Goal: Answer question/provide support

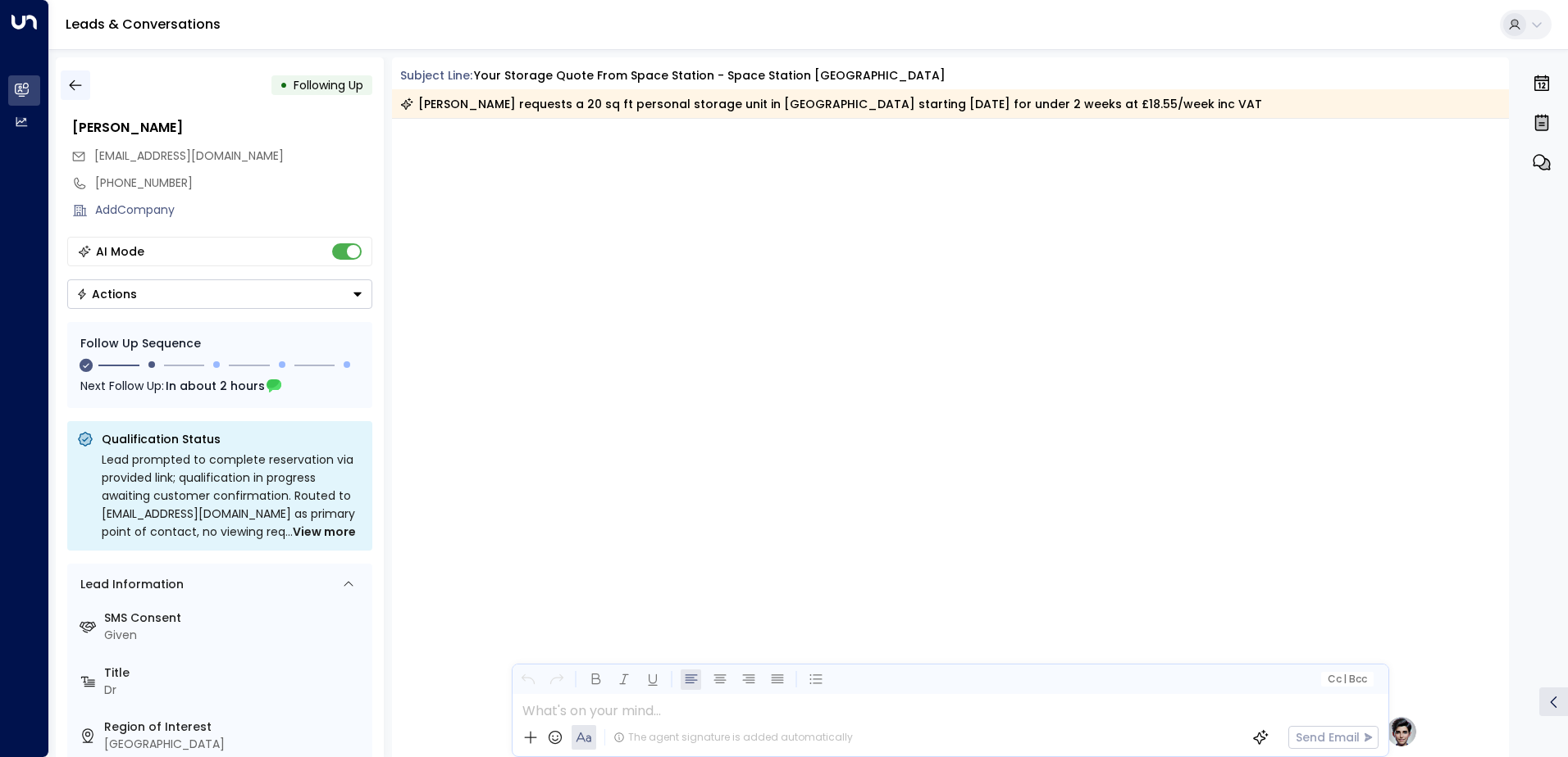
scroll to position [1103, 0]
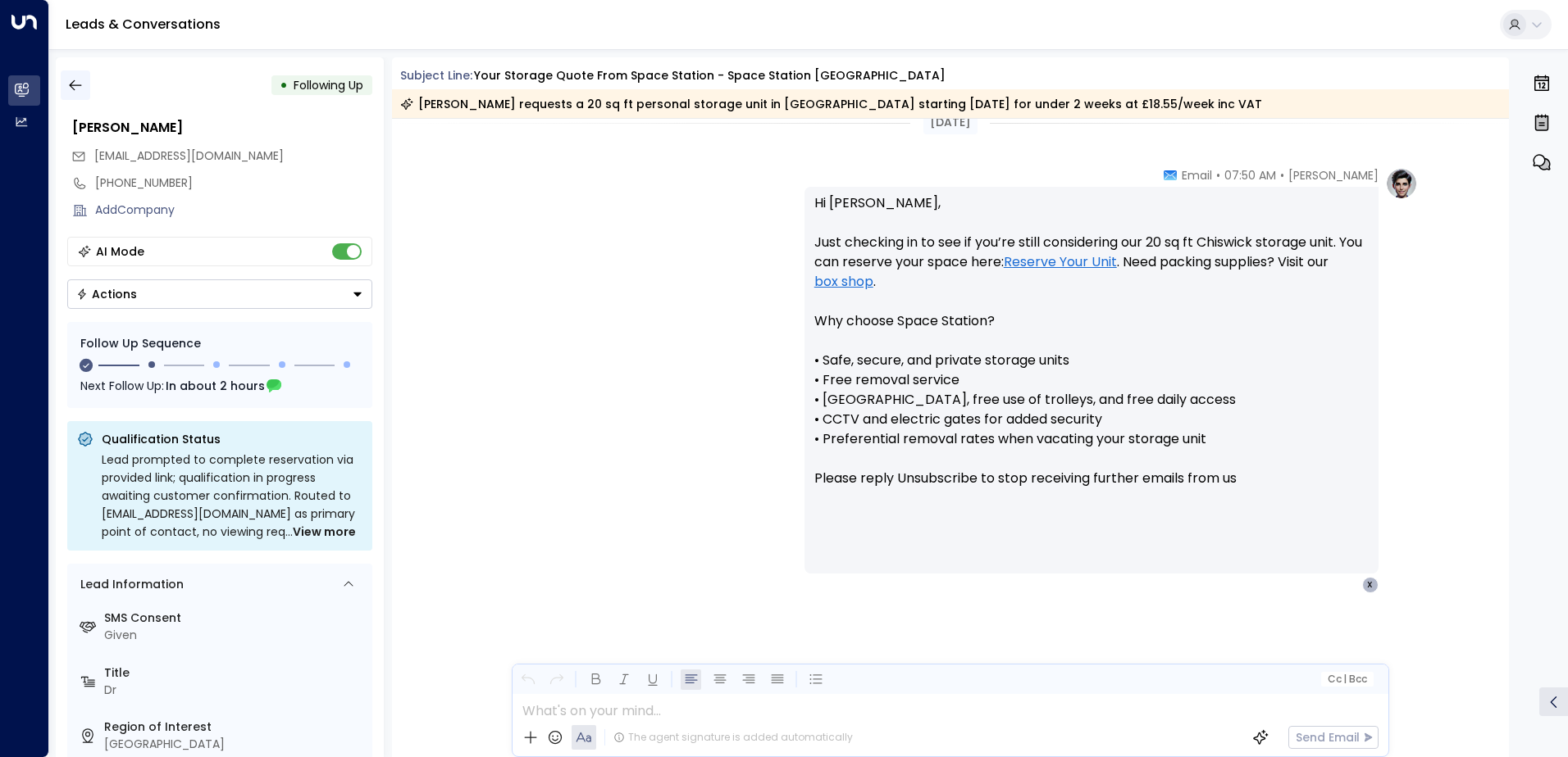
click at [80, 82] on icon "button" at bounding box center [75, 85] width 16 height 16
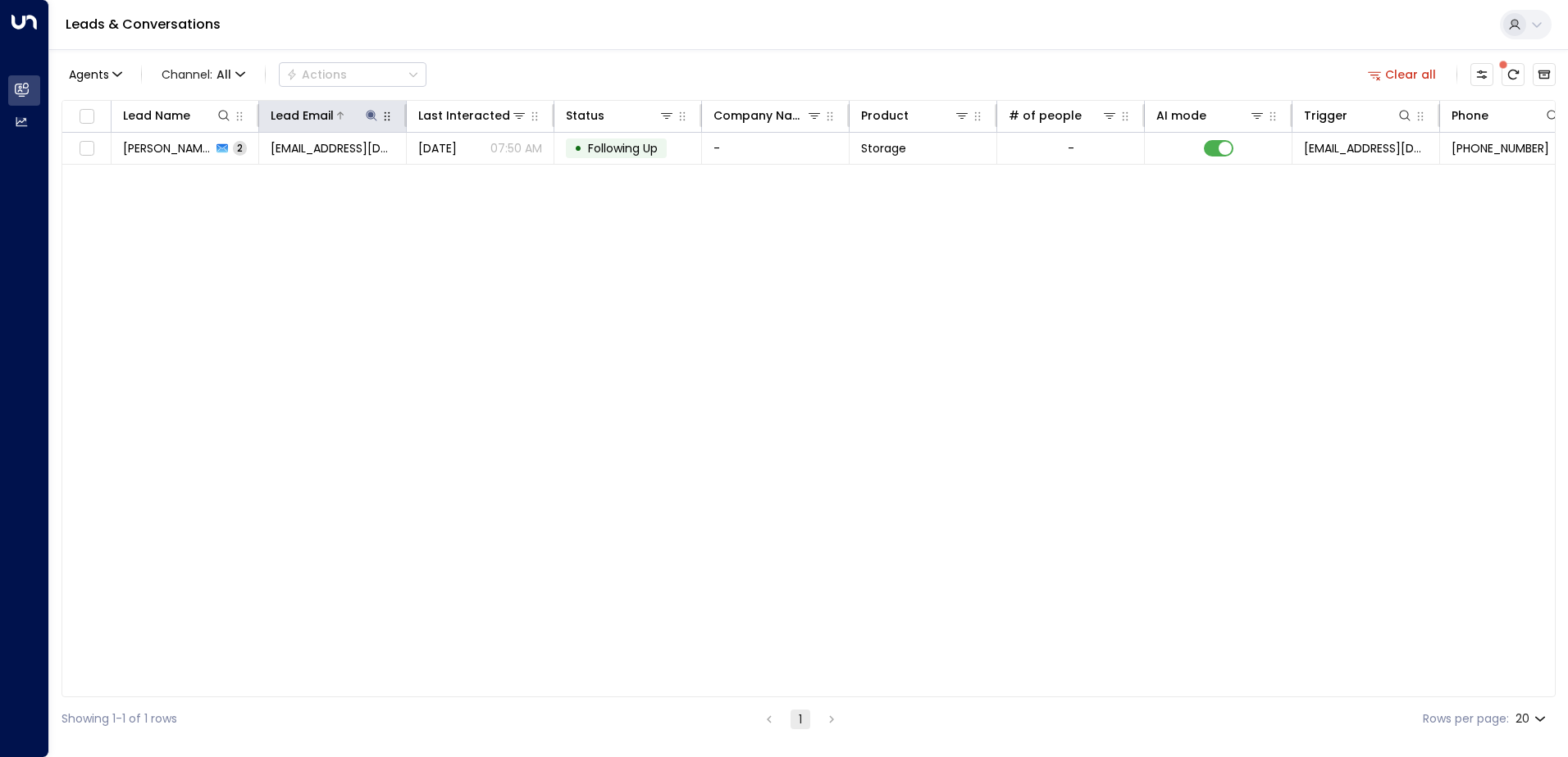
click at [370, 111] on icon at bounding box center [371, 115] width 10 height 10
click at [473, 173] on icon "button" at bounding box center [475, 174] width 10 height 10
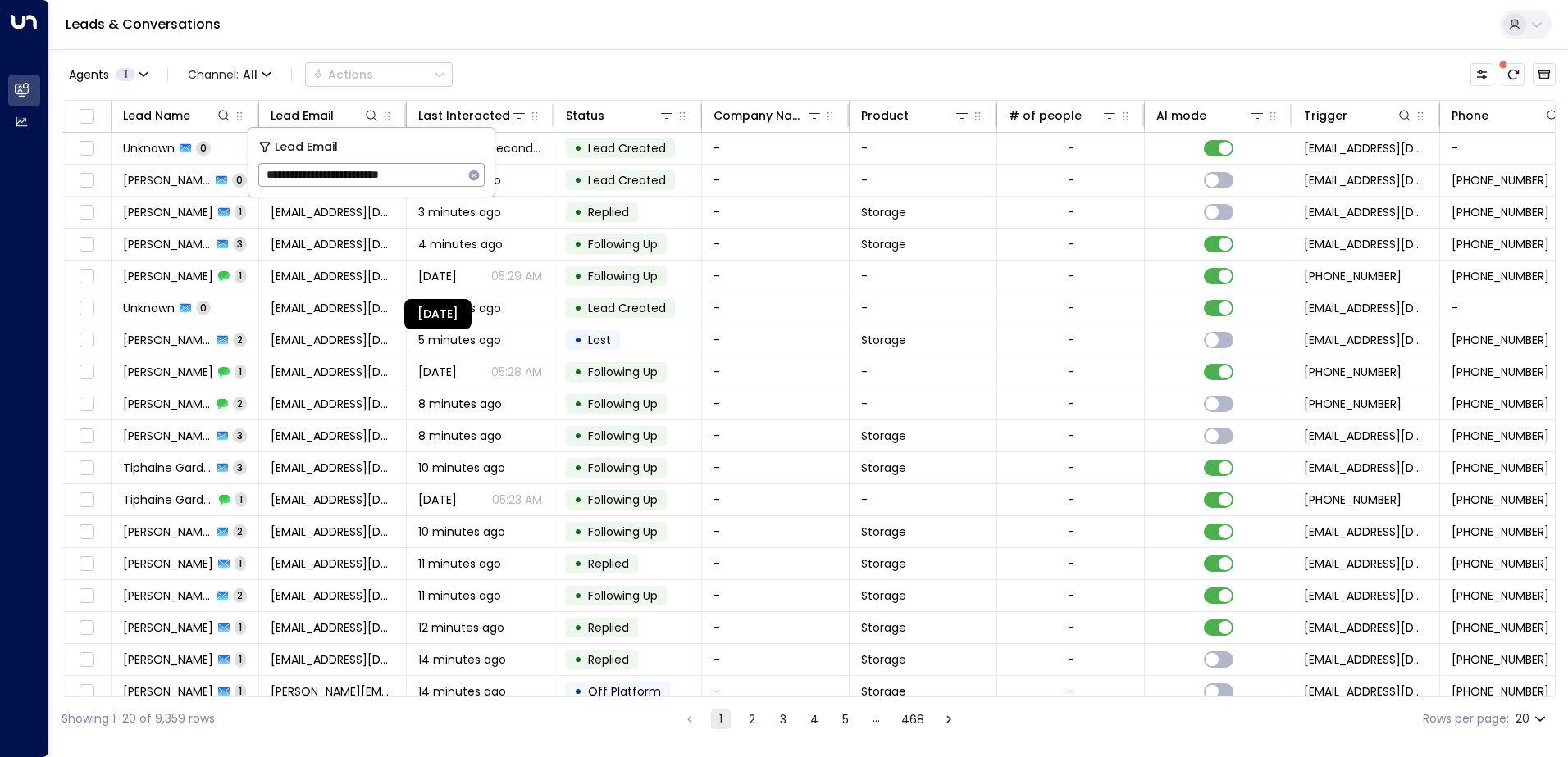
type input "**********"
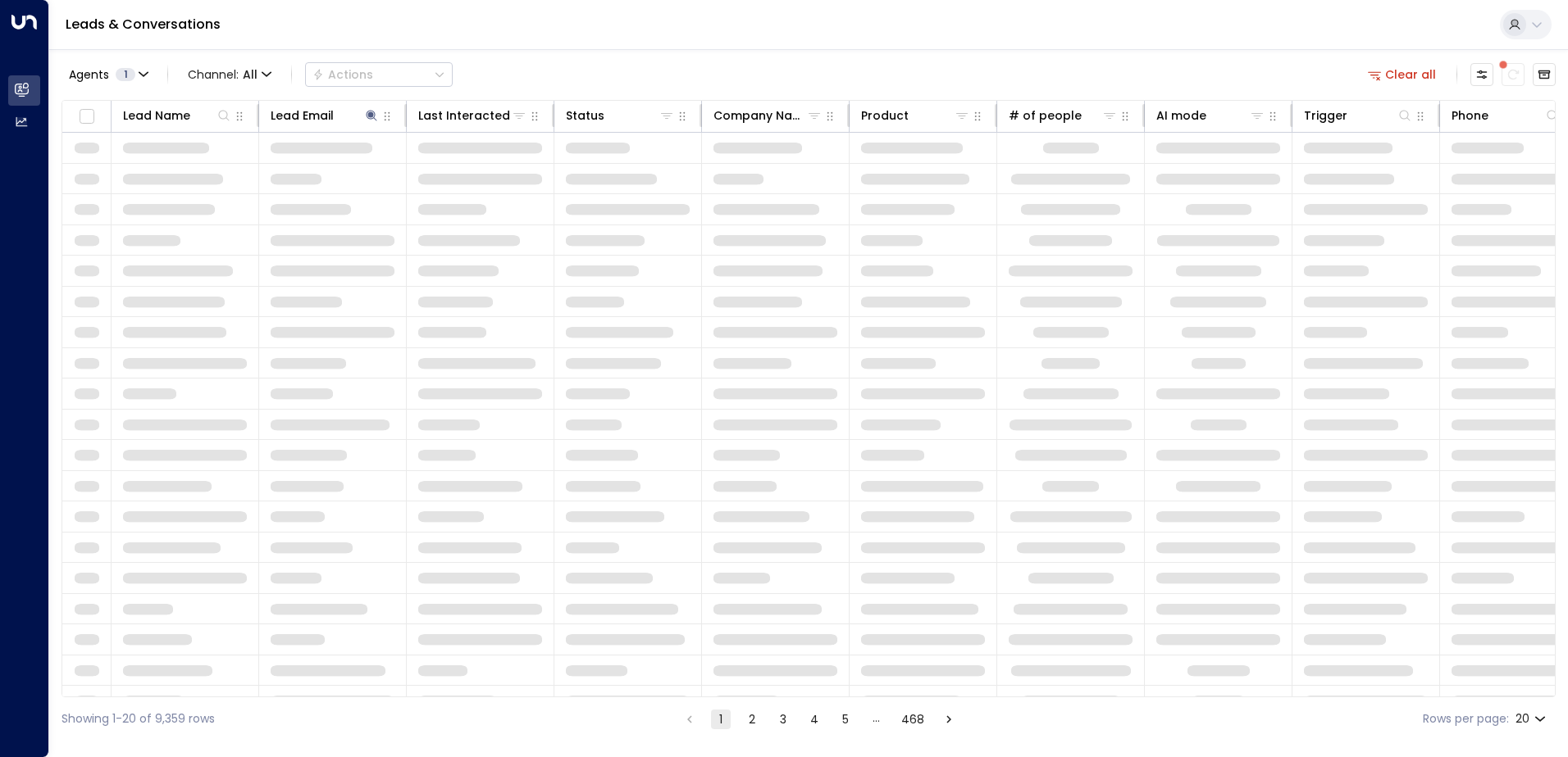
click at [859, 32] on div "Leads & Conversations" at bounding box center [808, 25] width 1519 height 50
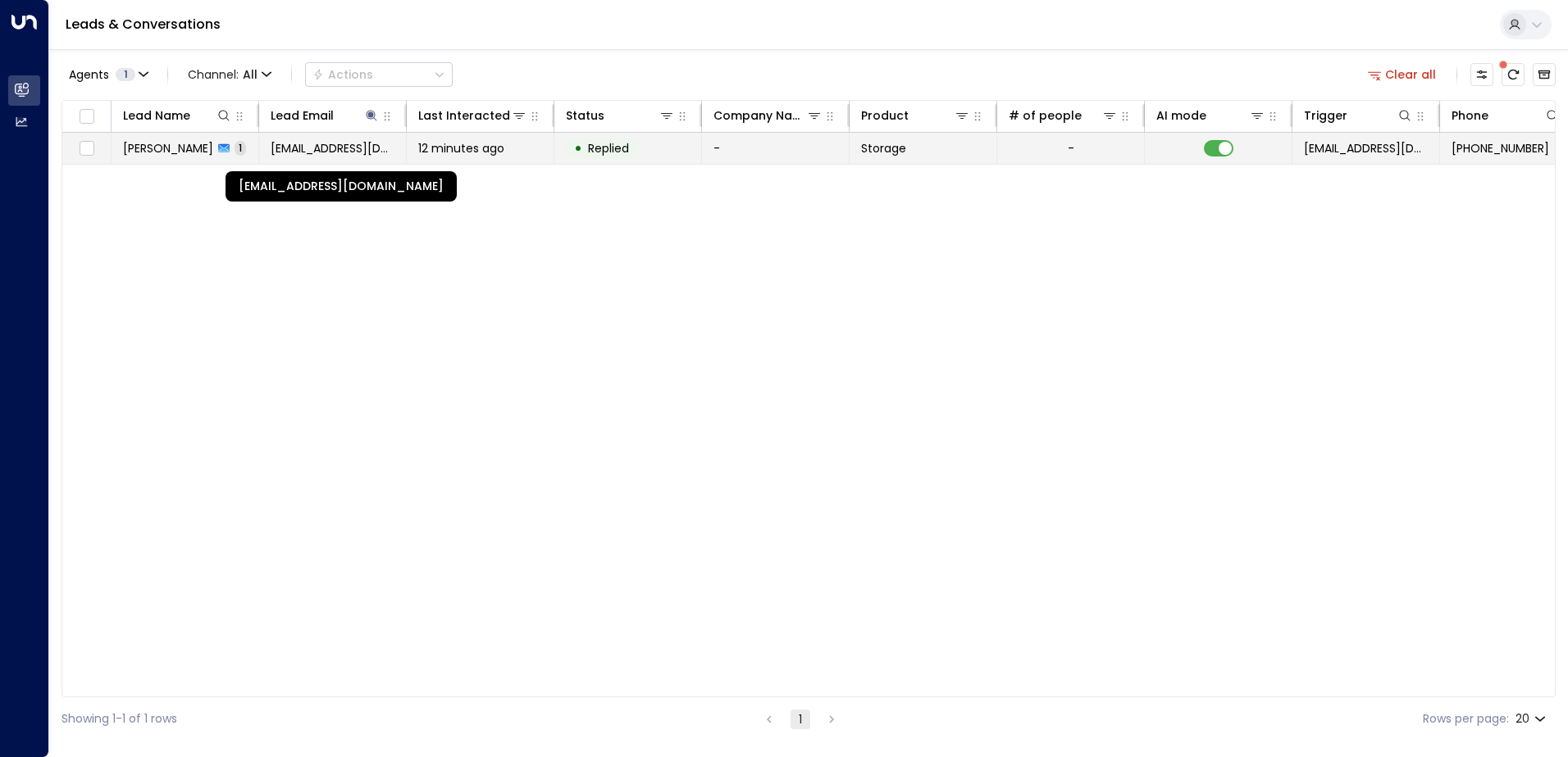
click at [322, 150] on span "[EMAIL_ADDRESS][DOMAIN_NAME]" at bounding box center [333, 148] width 124 height 16
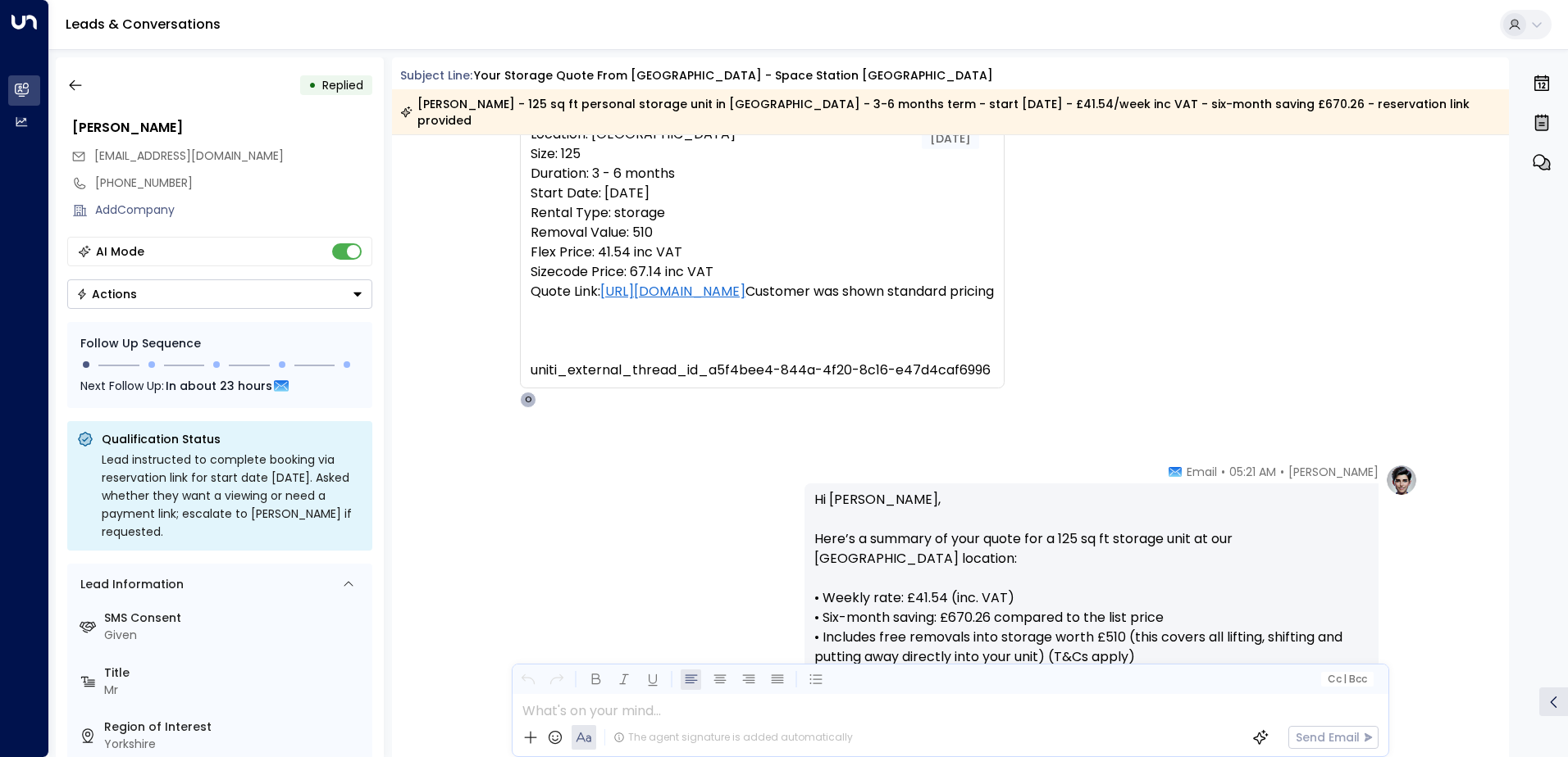
scroll to position [686, 0]
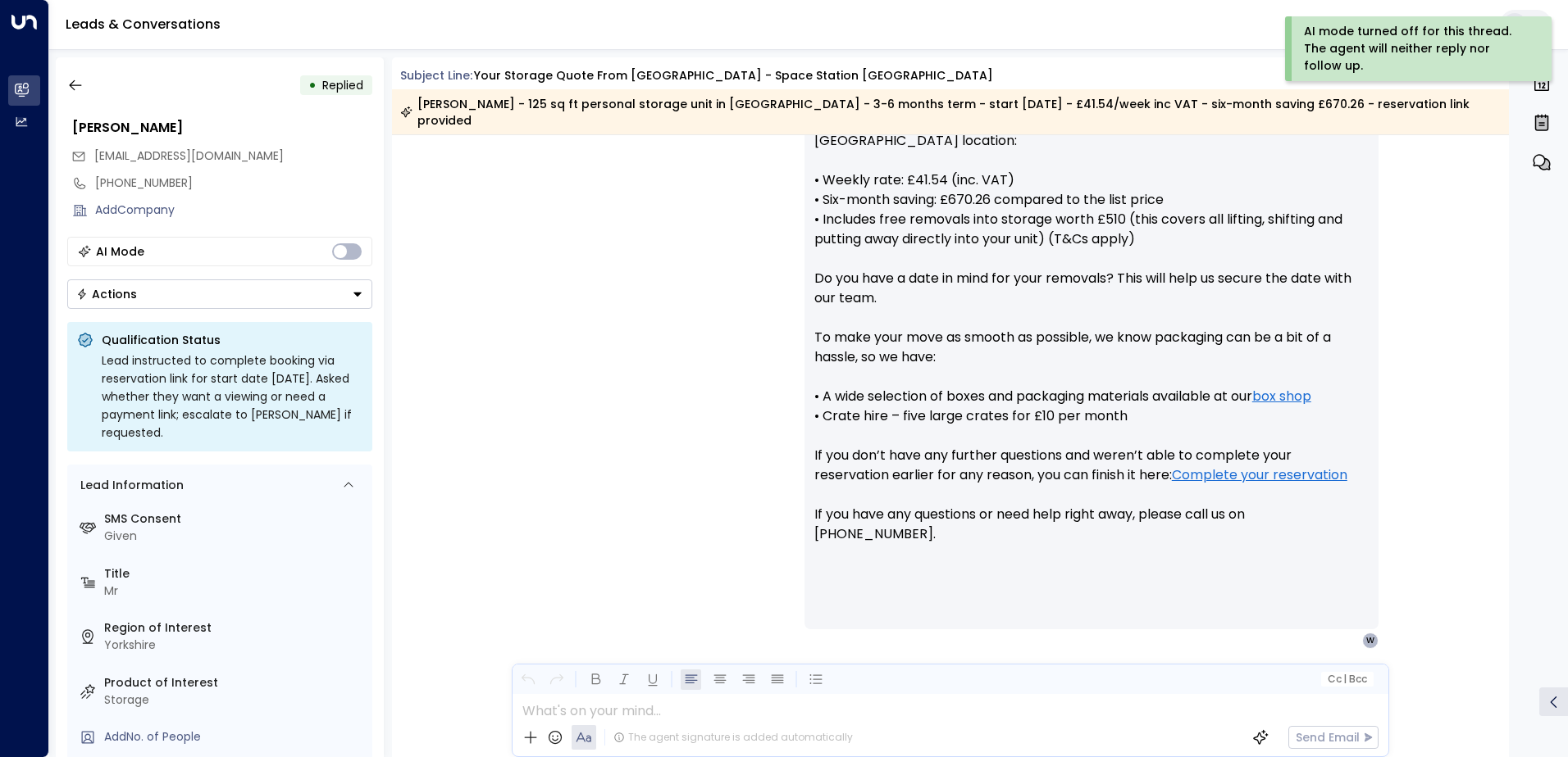
click at [358, 294] on icon "Button group with a nested menu" at bounding box center [358, 295] width 9 height 4
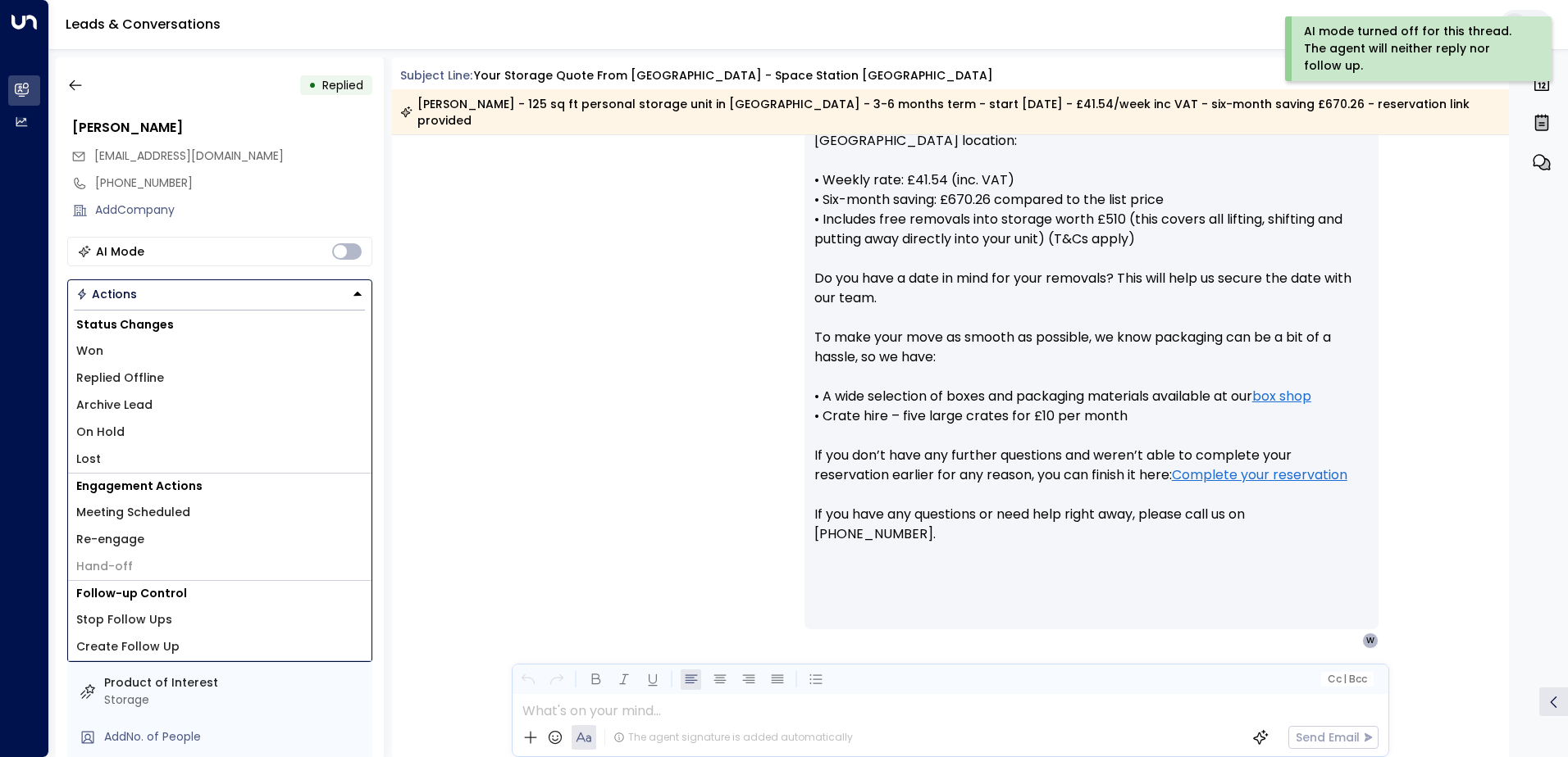
click at [213, 385] on li "Replied Offline" at bounding box center [219, 378] width 303 height 27
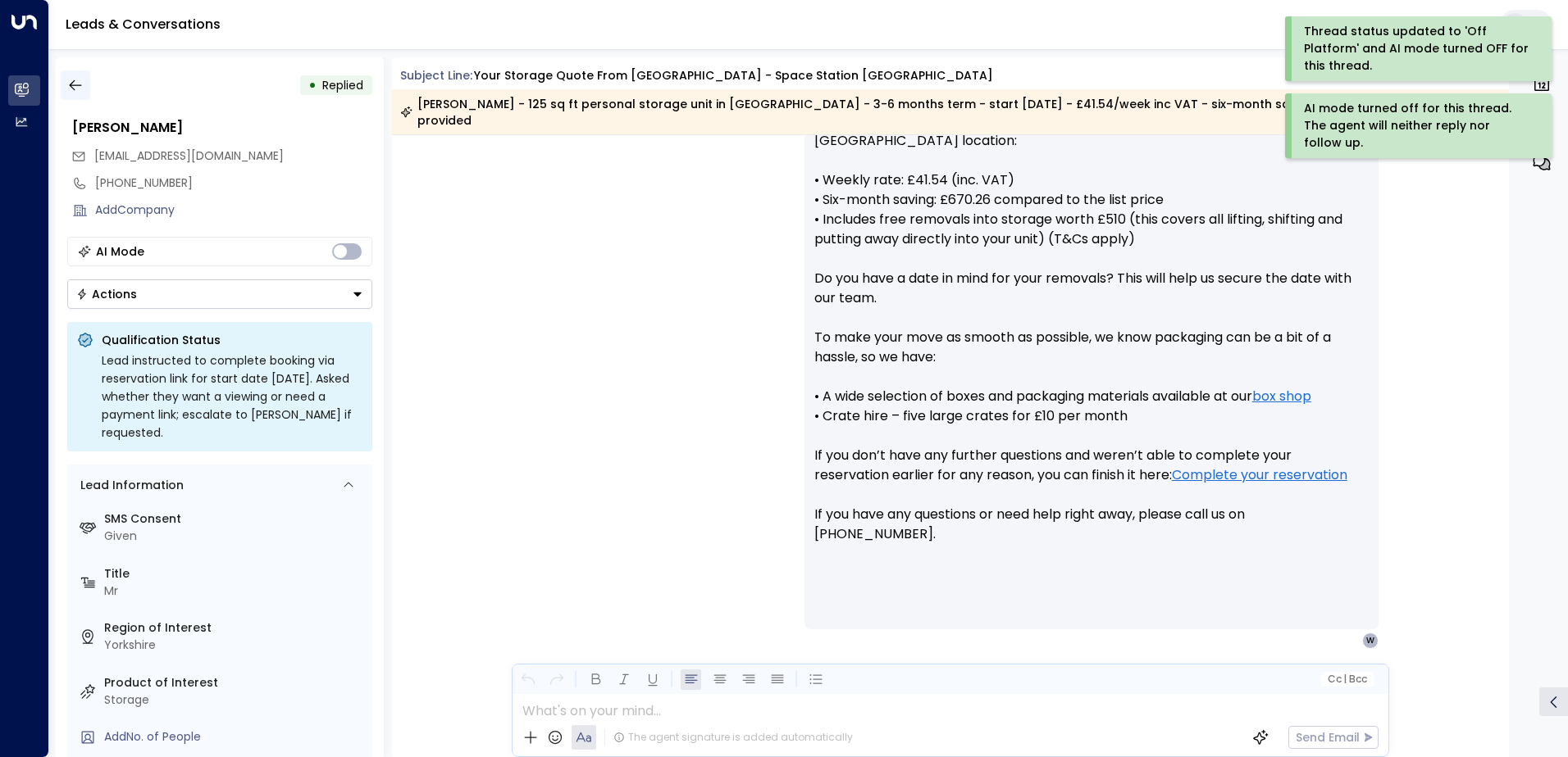
click at [75, 90] on icon "button" at bounding box center [75, 85] width 16 height 16
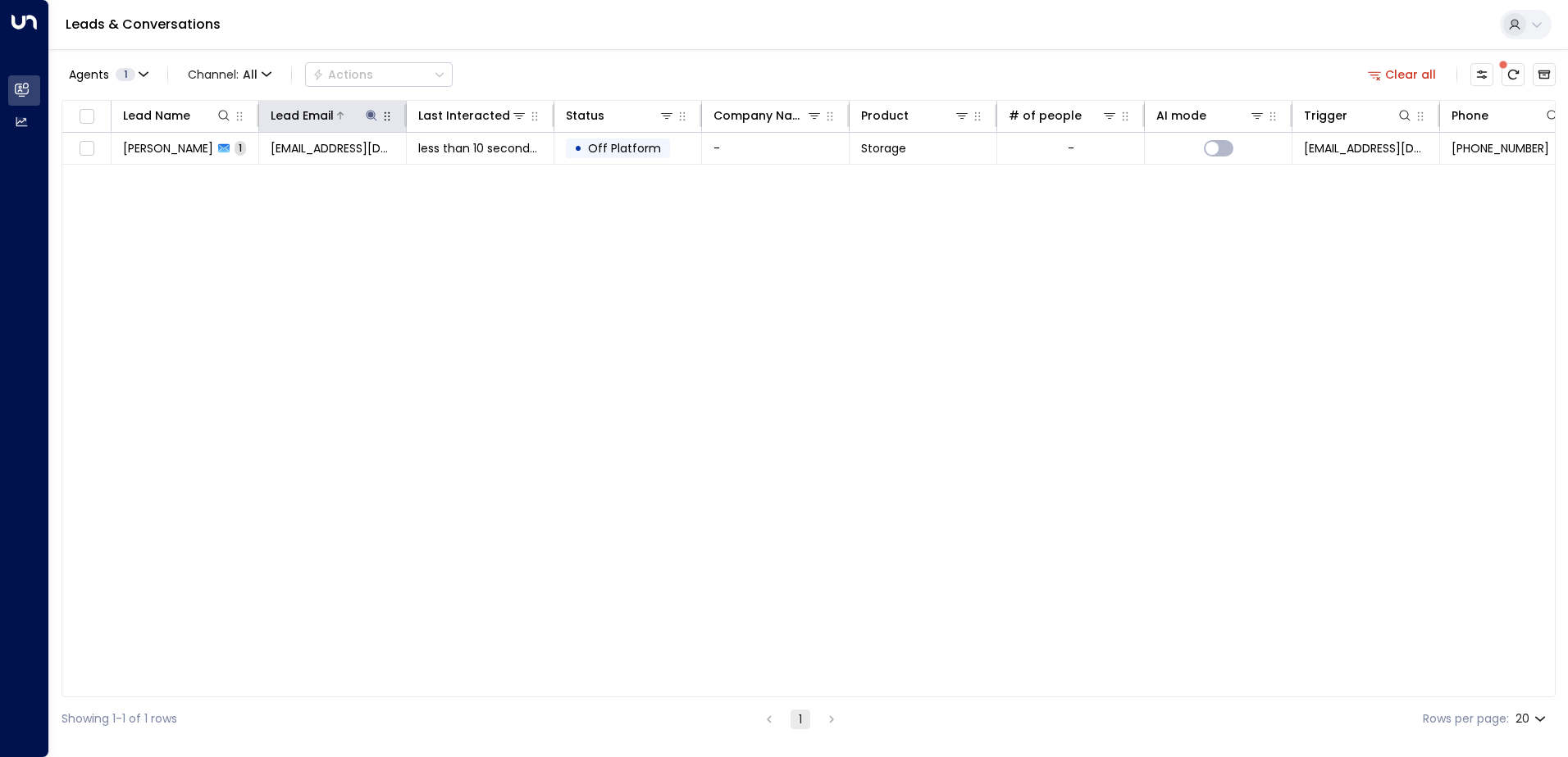
click at [369, 115] on icon at bounding box center [371, 115] width 10 height 10
click at [475, 177] on icon "button" at bounding box center [475, 174] width 10 height 10
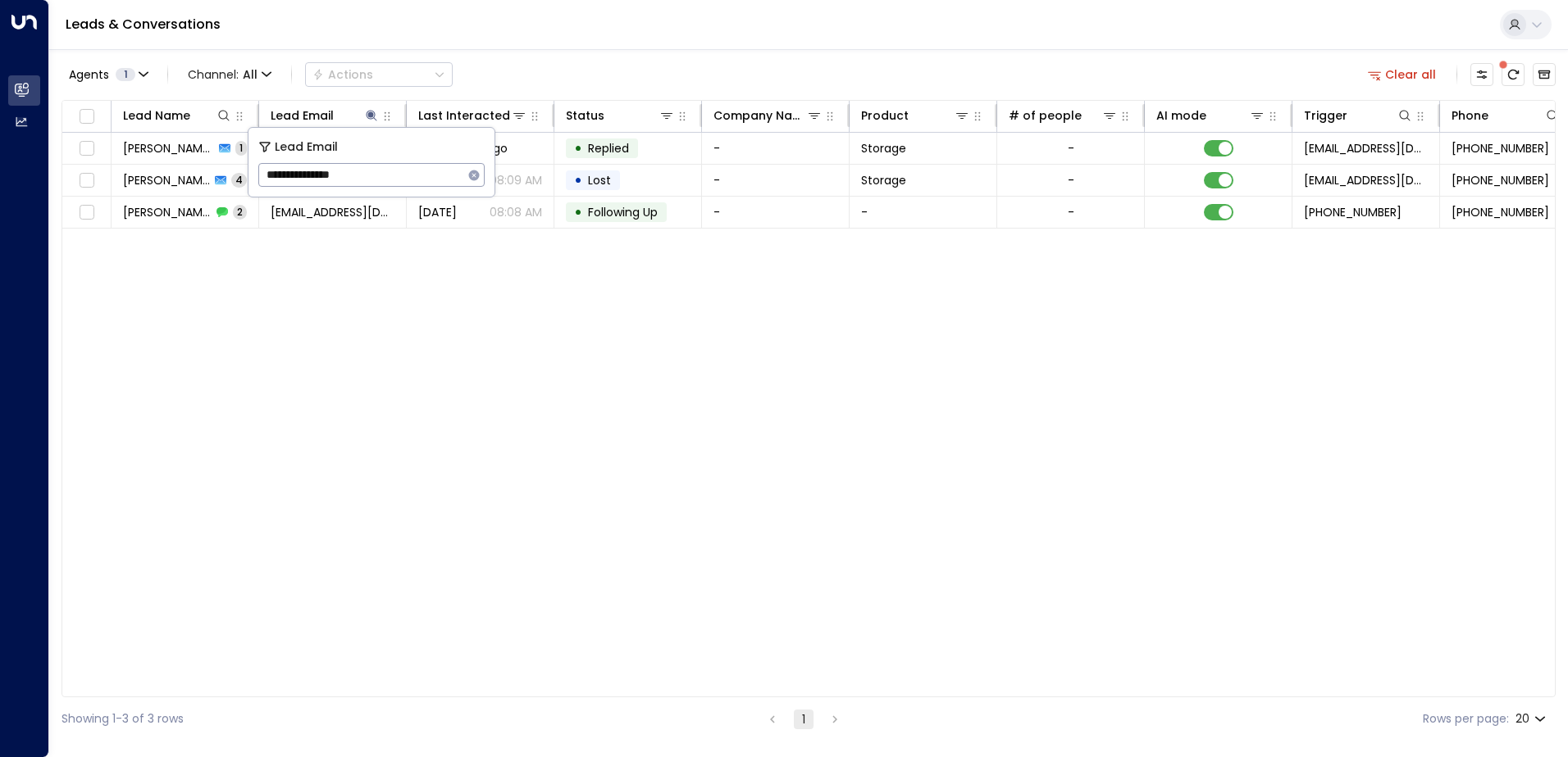
type input "**********"
click at [285, 304] on div "Lead Name Lead Email Last Interacted Status Company Name Product # of people AI…" at bounding box center [809, 398] width 1494 height 597
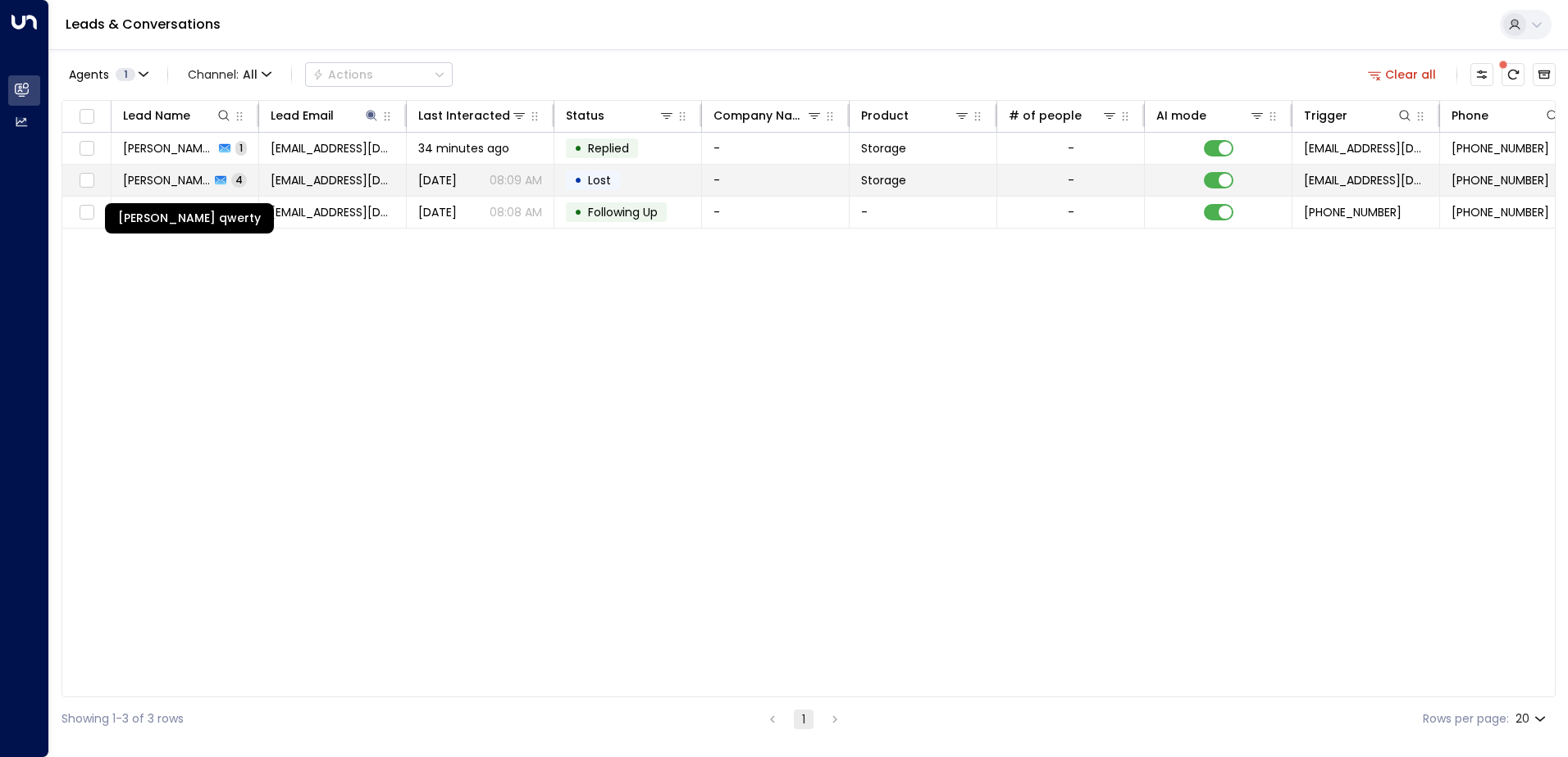
click at [162, 182] on span "[PERSON_NAME] qwerty" at bounding box center [166, 180] width 87 height 16
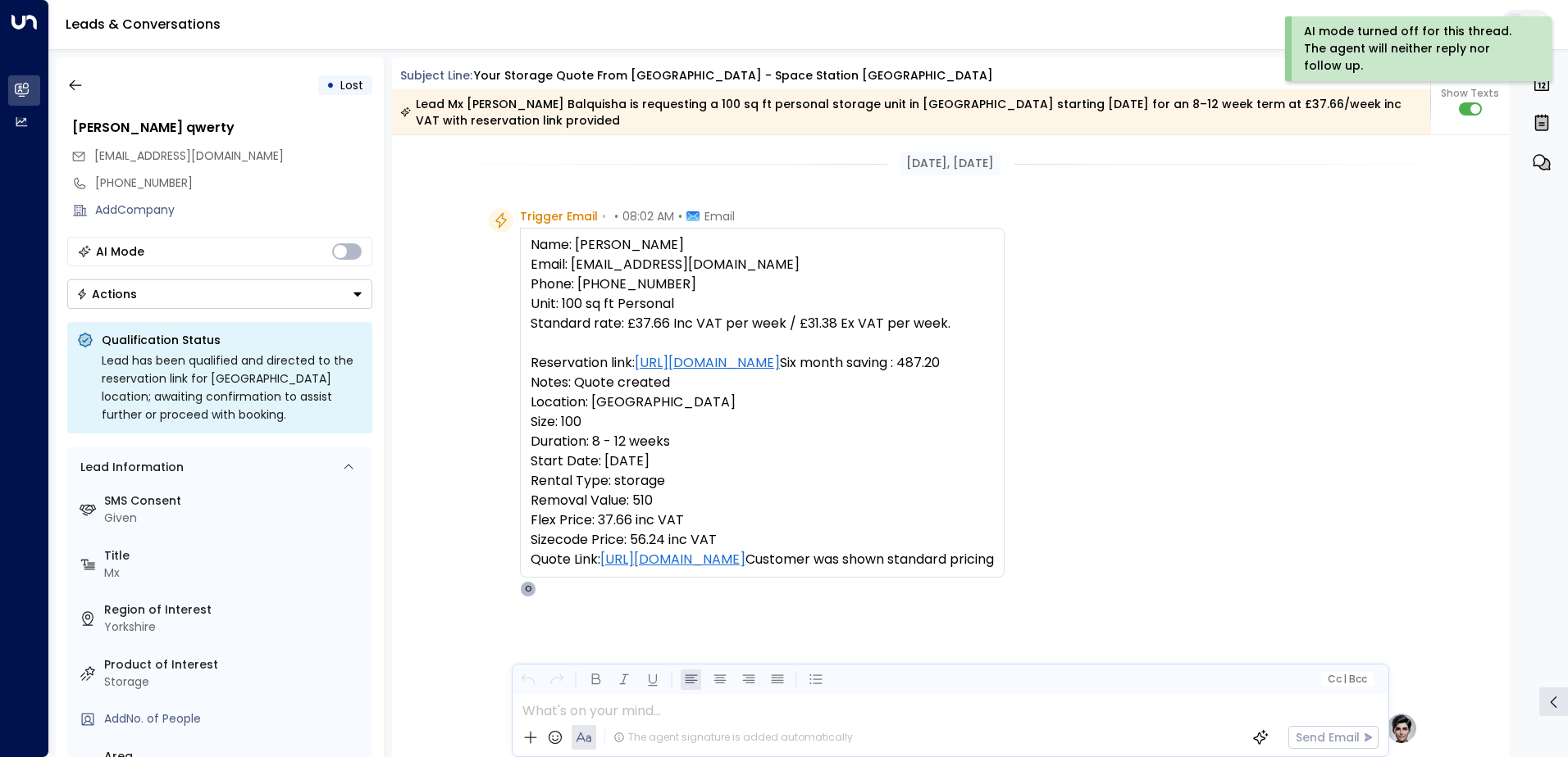
click at [353, 295] on icon "Button group with a nested menu" at bounding box center [357, 294] width 11 height 11
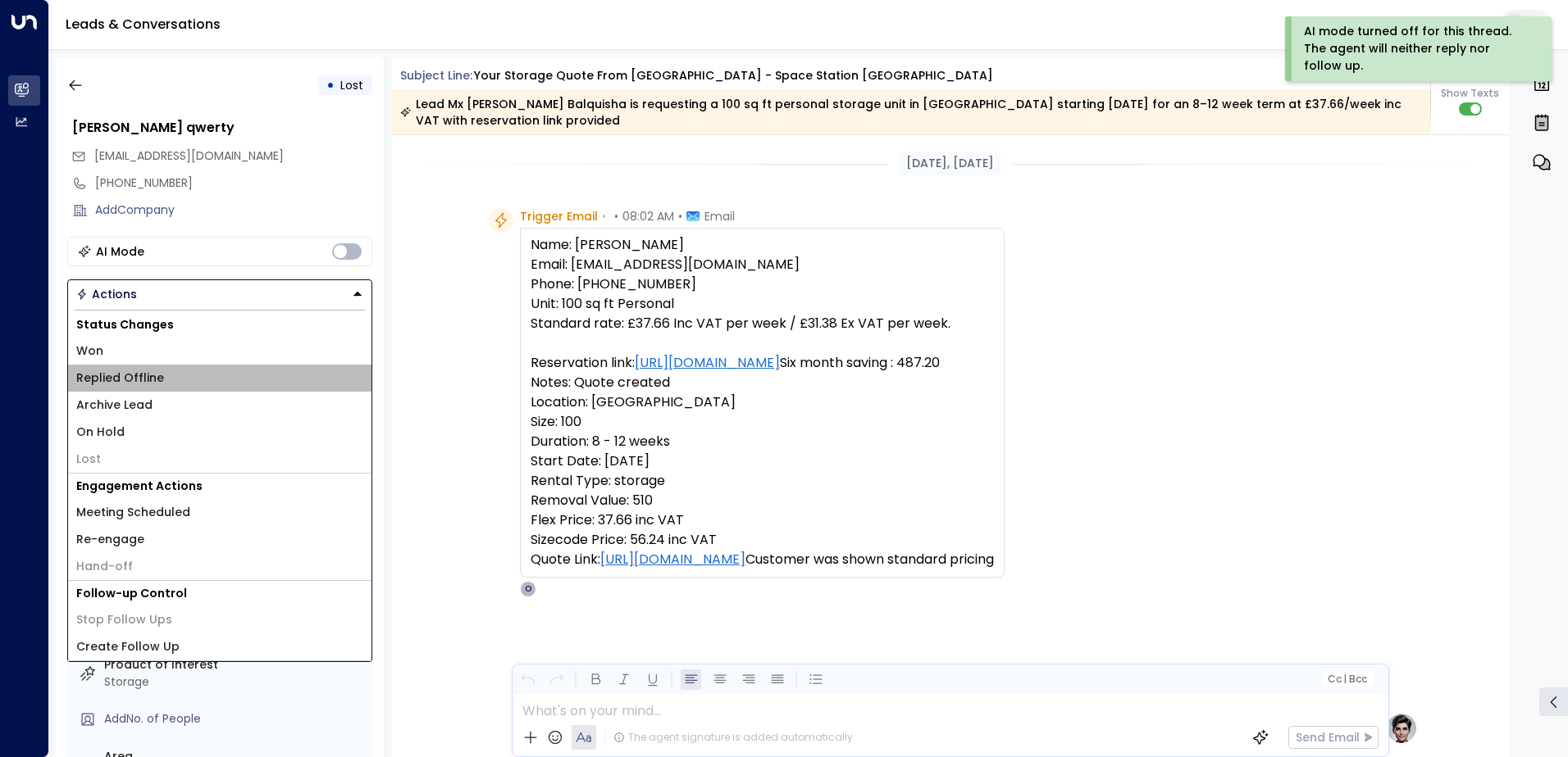
click at [172, 369] on li "Replied Offline" at bounding box center [219, 378] width 303 height 27
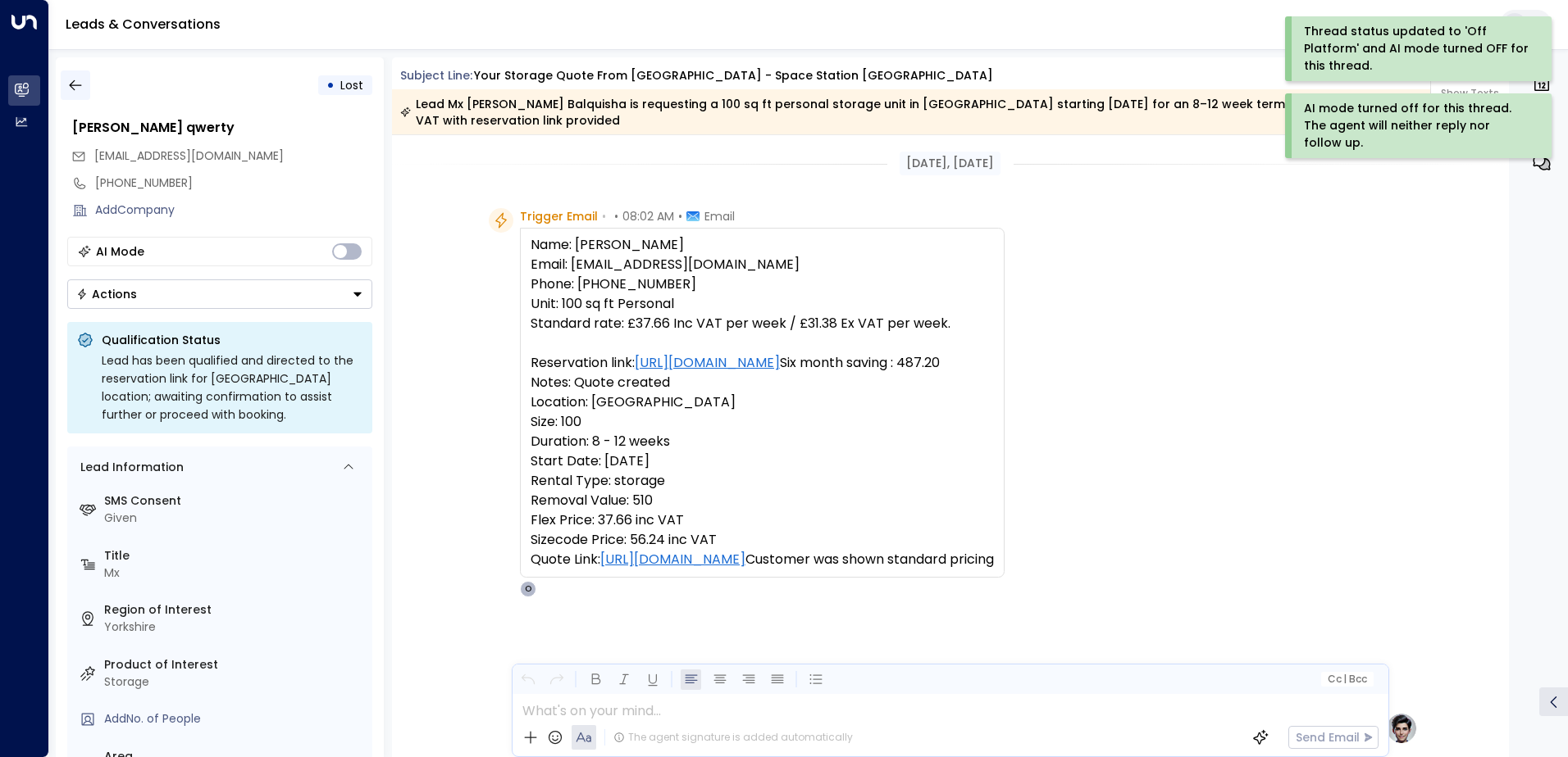
click at [67, 82] on icon "button" at bounding box center [75, 85] width 16 height 16
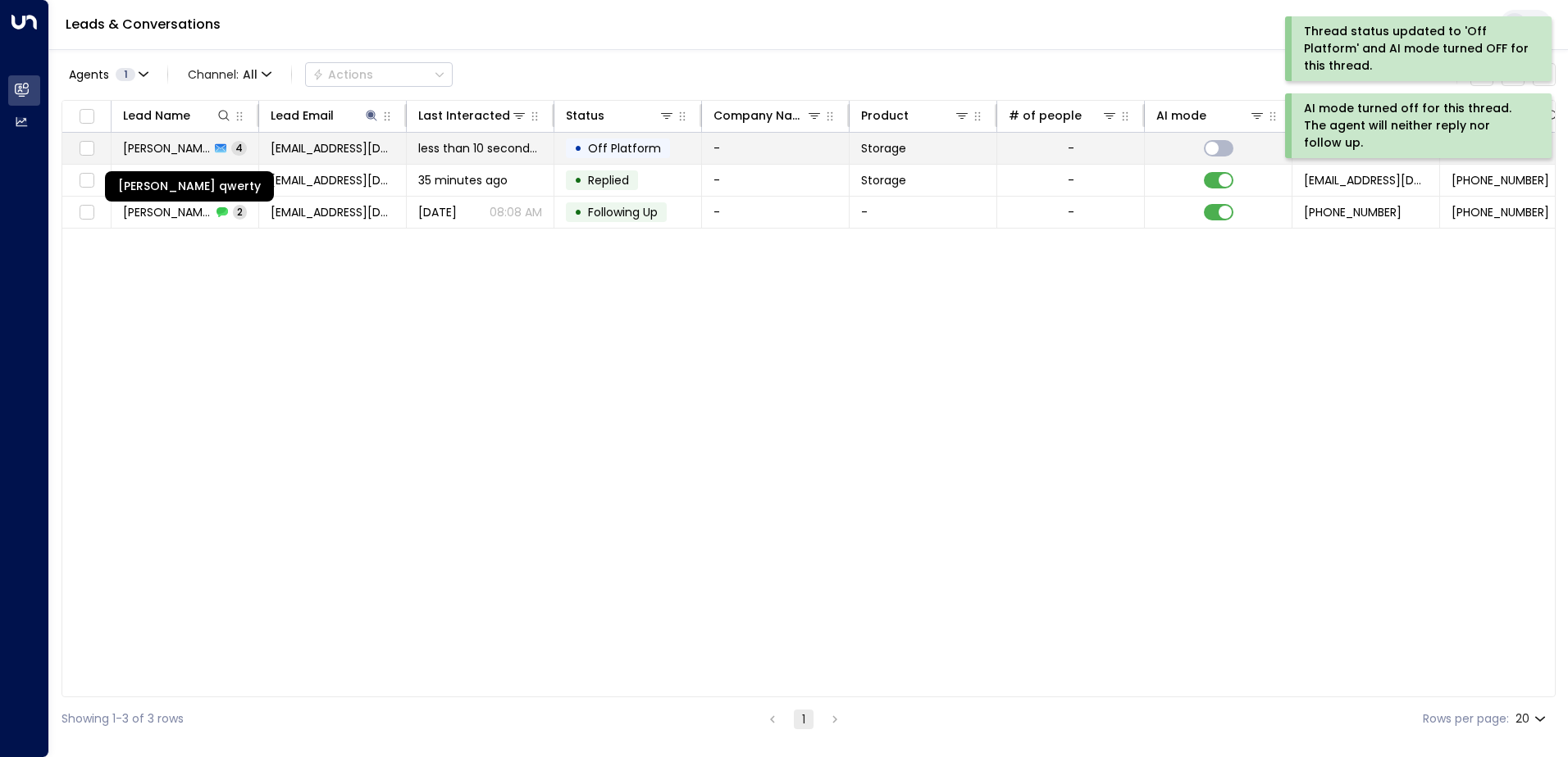
click at [203, 150] on span "[PERSON_NAME] qwerty" at bounding box center [166, 148] width 87 height 16
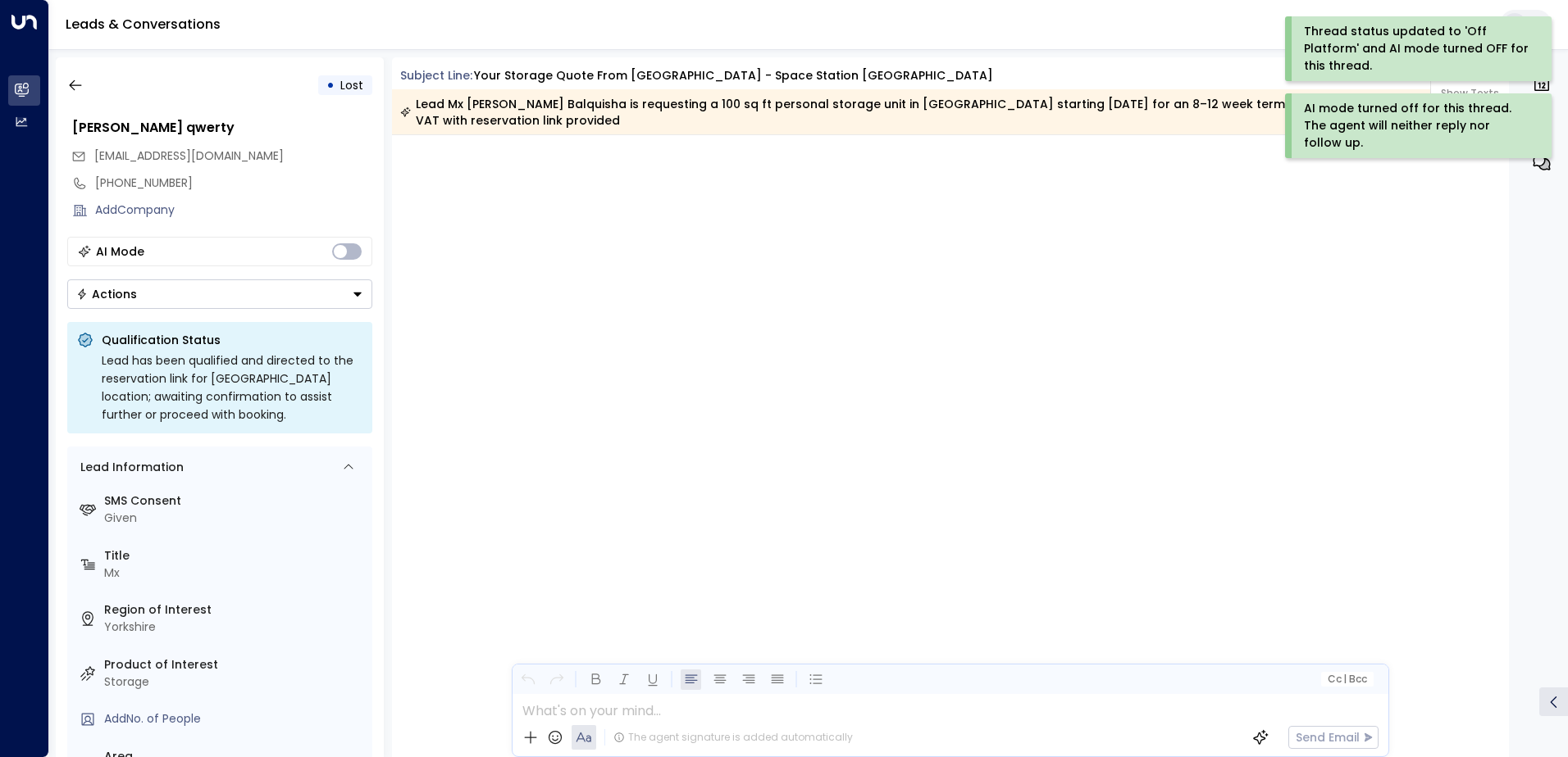
scroll to position [3671, 0]
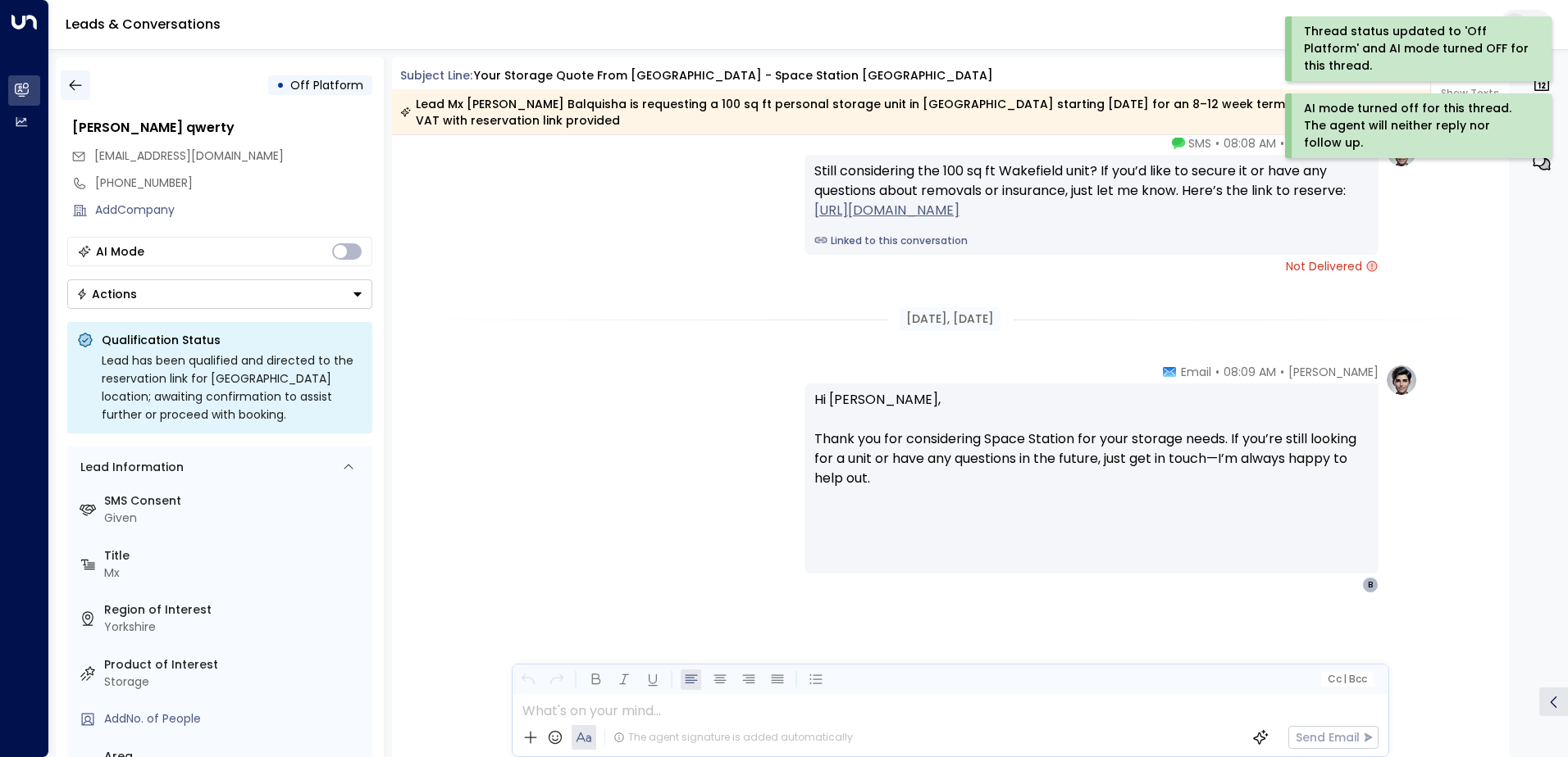
click at [75, 80] on icon "button" at bounding box center [75, 85] width 16 height 16
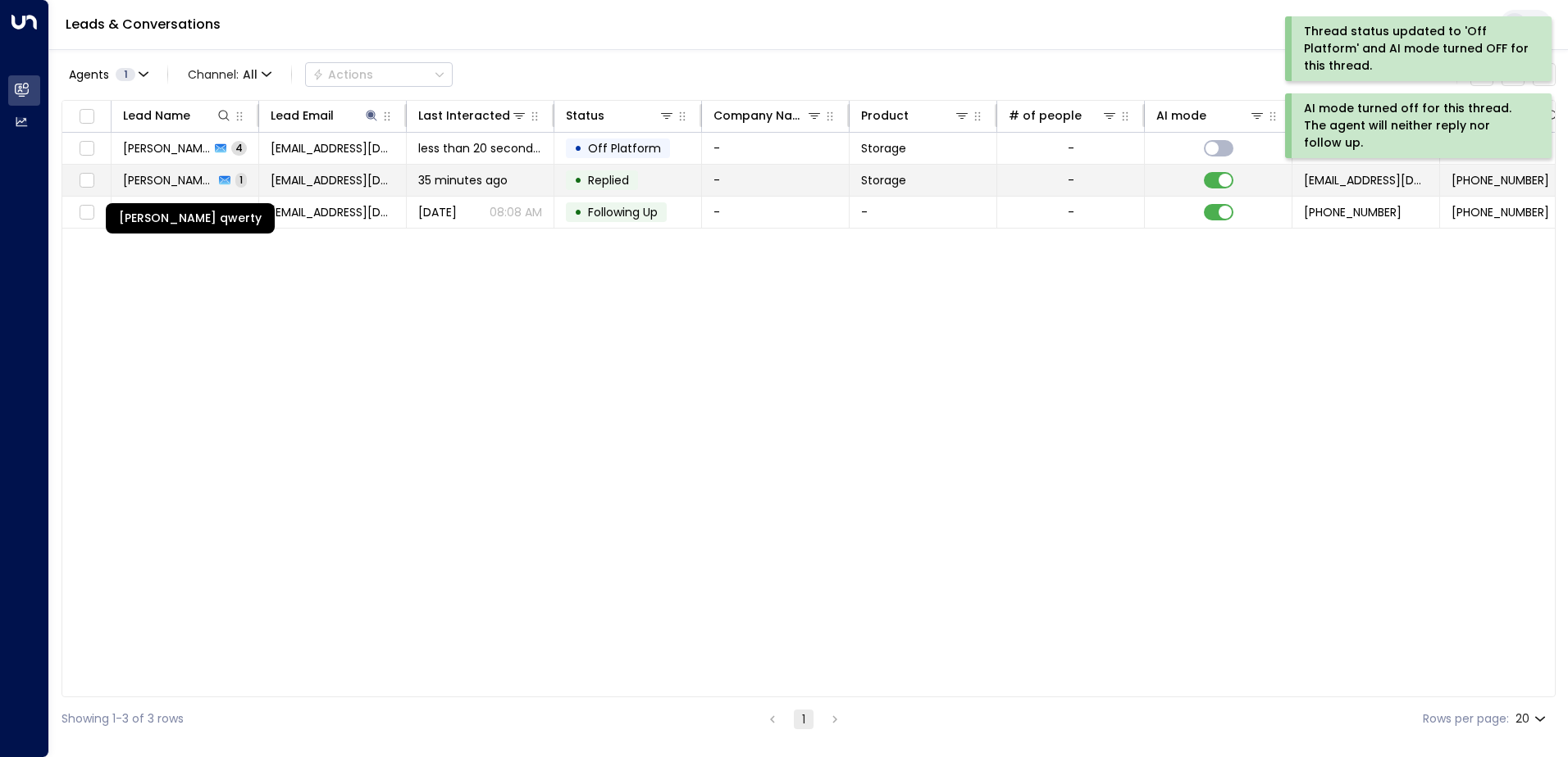
click at [146, 185] on span "[PERSON_NAME] qwerty" at bounding box center [168, 180] width 91 height 16
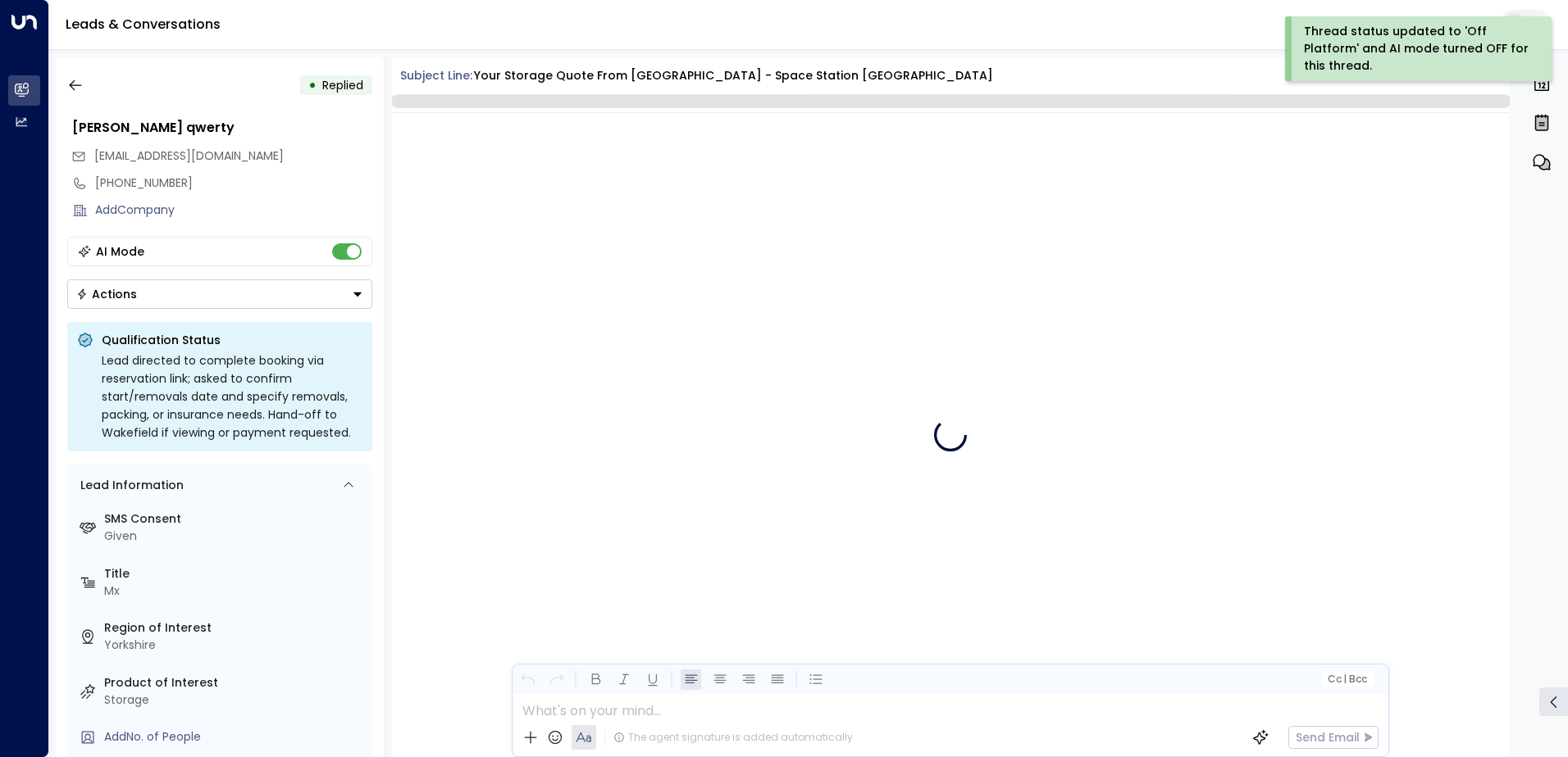
scroll to position [2020, 0]
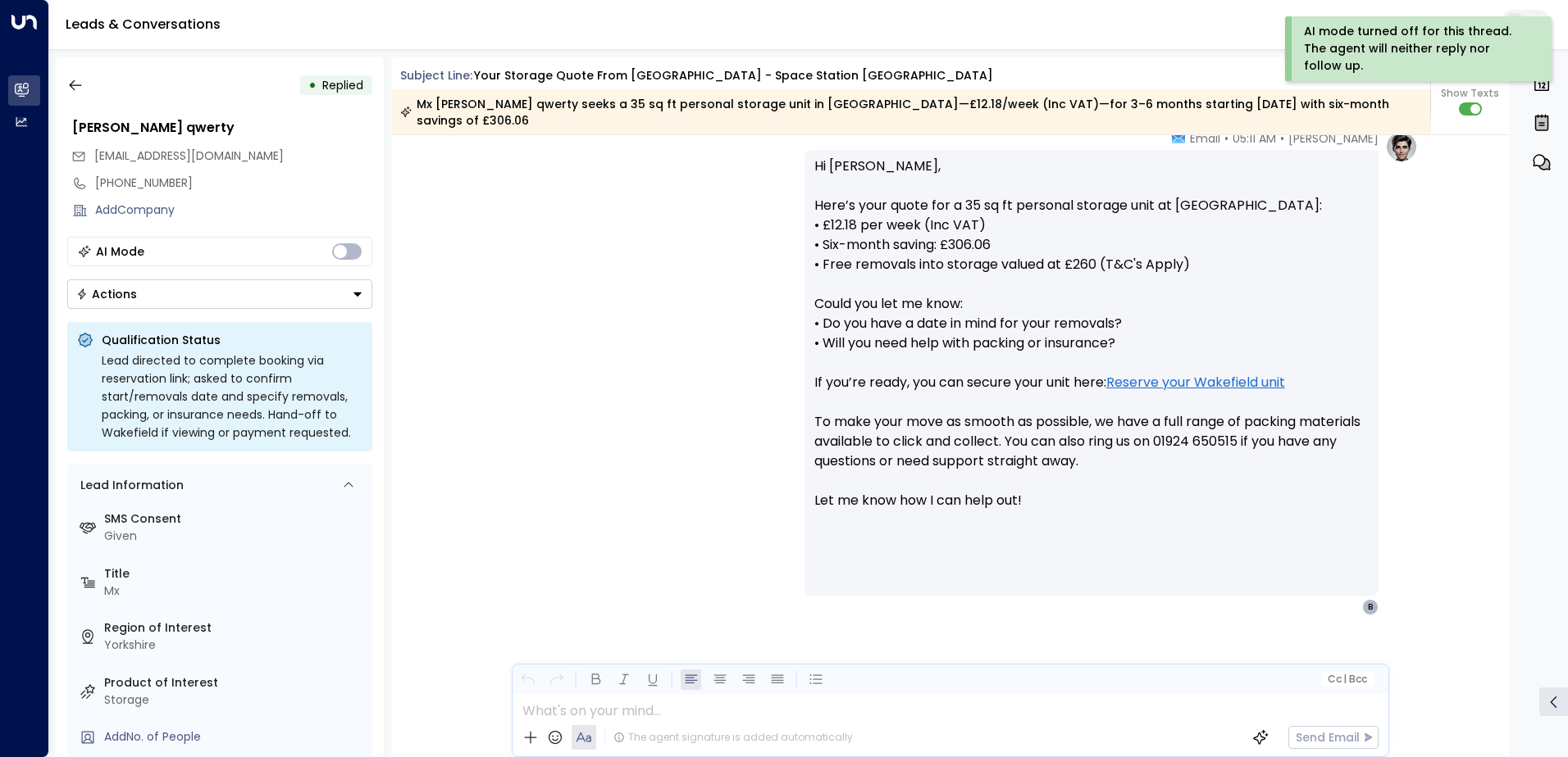
click at [352, 294] on icon "Button group with a nested menu" at bounding box center [357, 294] width 11 height 11
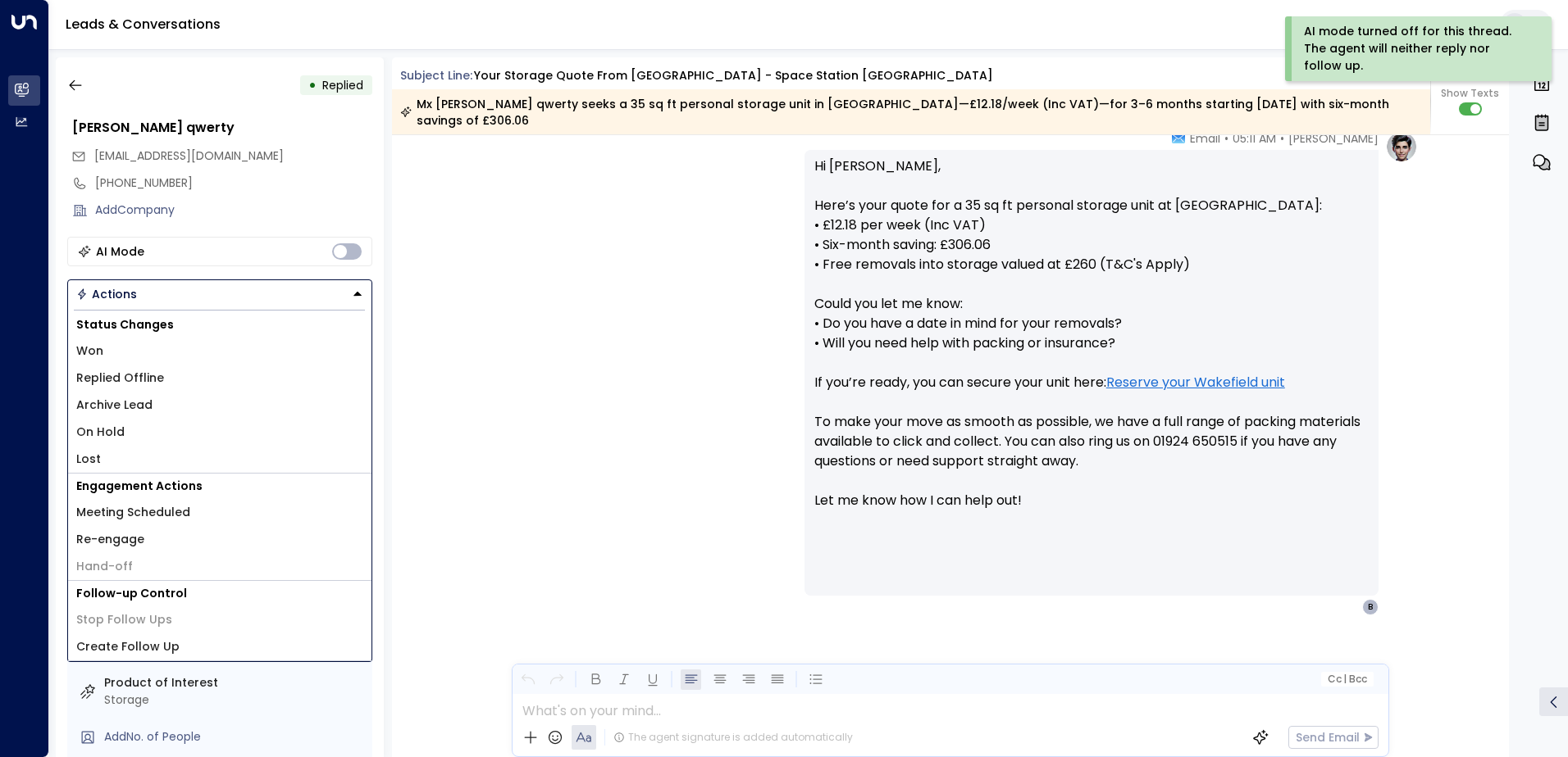
click at [124, 374] on span "Replied Offline" at bounding box center [120, 378] width 88 height 17
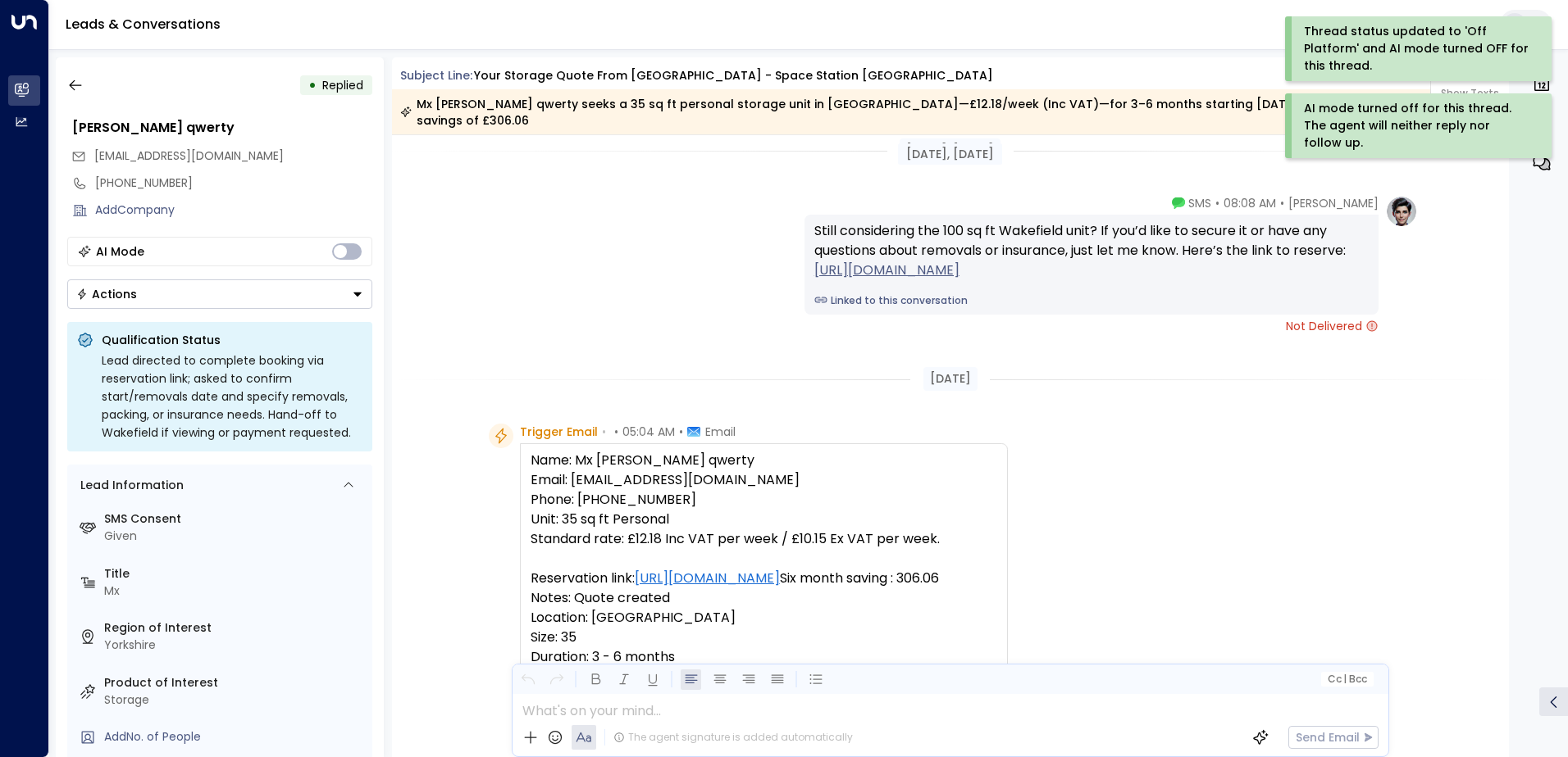
scroll to position [954, 0]
